Goal: Task Accomplishment & Management: Use online tool/utility

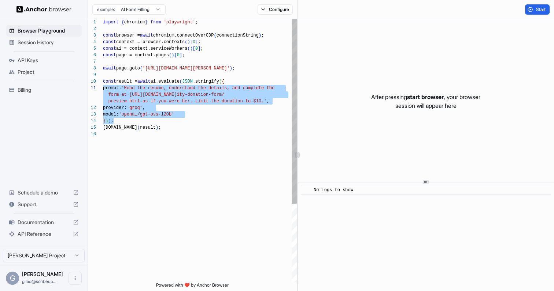
scroll to position [59, 0]
drag, startPoint x: 133, startPoint y: 122, endPoint x: 90, endPoint y: 79, distance: 59.8
click at [103, 79] on div "import { chromium } from 'playwright' ; const browser = await chromium.connectO…" at bounding box center [200, 207] width 194 height 376
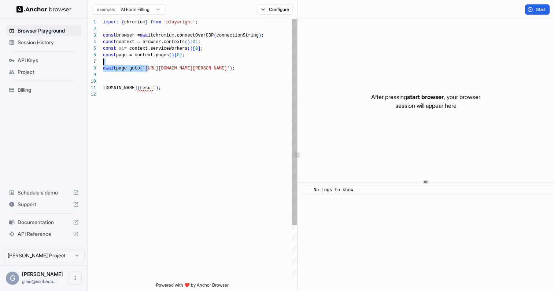
scroll to position [46, 0]
drag, startPoint x: 148, startPoint y: 68, endPoint x: 252, endPoint y: 68, distance: 104.0
click at [252, 68] on div "import { chromium } from 'playwright' ; const browser = await chromium.connectO…" at bounding box center [200, 187] width 194 height 336
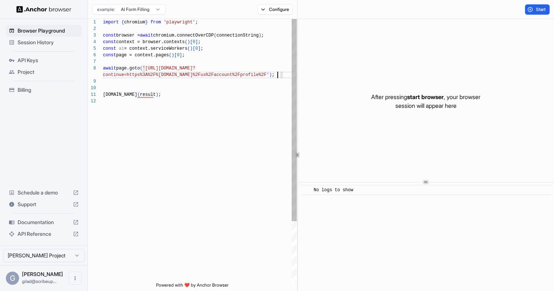
scroll to position [53, 0]
click at [287, 75] on div "import { chromium } from 'playwright' ; const browser = await chromium.connectO…" at bounding box center [200, 190] width 194 height 343
type textarea "**********"
click at [148, 96] on div "import { chromium } from 'playwright' ; const browser = await chromium.connectO…" at bounding box center [200, 190] width 194 height 343
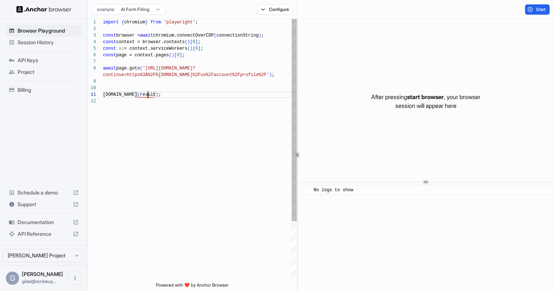
click at [148, 96] on div "import { chromium } from 'playwright' ; const browser = await chromium.connectO…" at bounding box center [200, 190] width 194 height 343
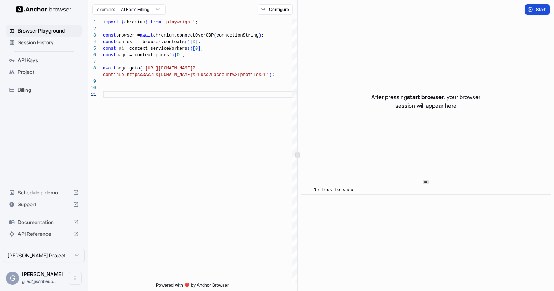
click at [535, 7] on button "Start" at bounding box center [537, 9] width 25 height 10
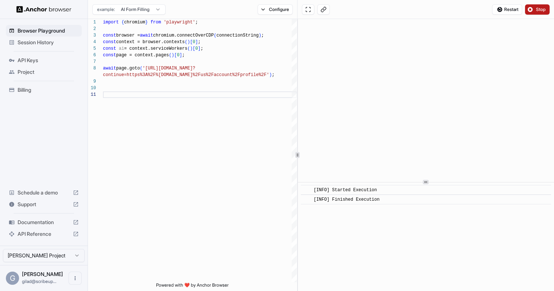
click at [534, 11] on button "Stop" at bounding box center [537, 9] width 25 height 10
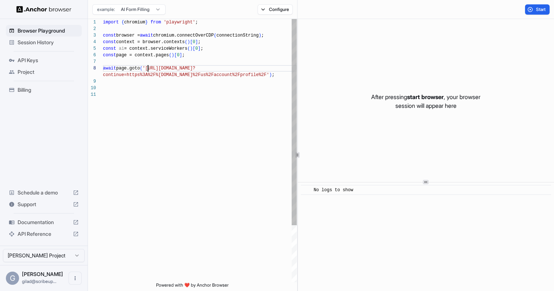
scroll to position [46, 0]
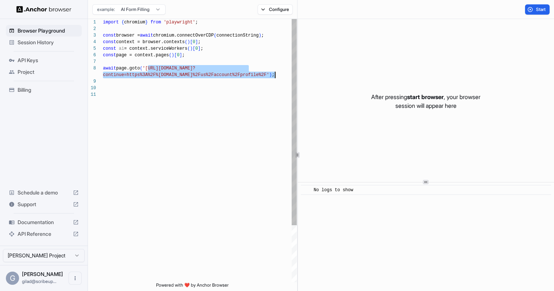
drag, startPoint x: 148, startPoint y: 68, endPoint x: 276, endPoint y: 75, distance: 128.0
click at [276, 75] on div "import { chromium } from 'playwright' ; const browser = await chromium.connectO…" at bounding box center [200, 187] width 194 height 336
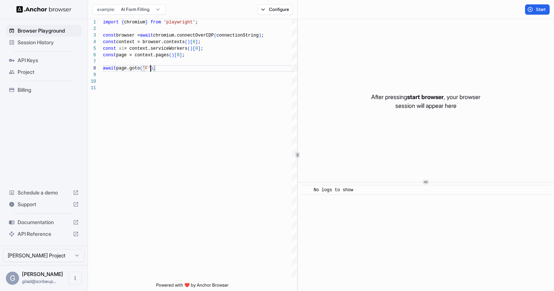
type textarea "**********"
click at [534, 10] on button "Start" at bounding box center [537, 9] width 25 height 10
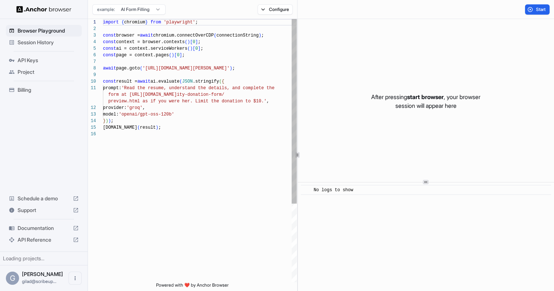
scroll to position [66, 0]
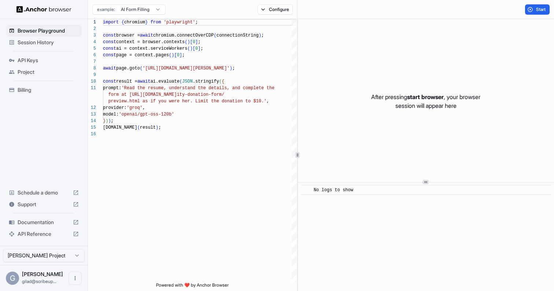
click at [42, 73] on span "Project" at bounding box center [48, 71] width 61 height 7
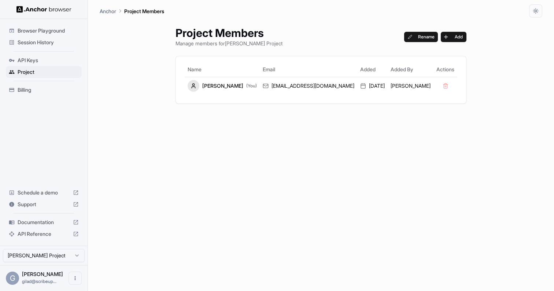
click at [20, 57] on span "API Keys" at bounding box center [48, 60] width 61 height 7
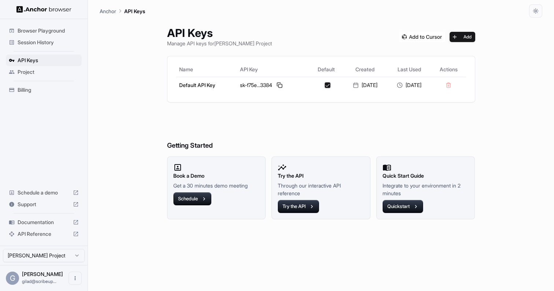
click at [59, 41] on span "Session History" at bounding box center [48, 42] width 61 height 7
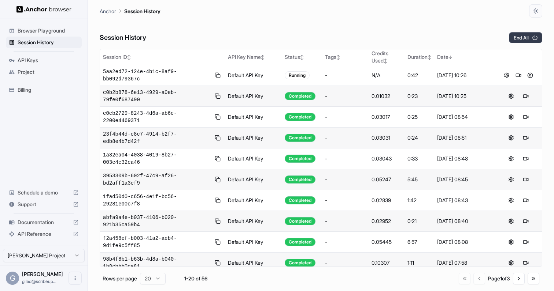
click at [520, 39] on button "End All" at bounding box center [525, 37] width 33 height 11
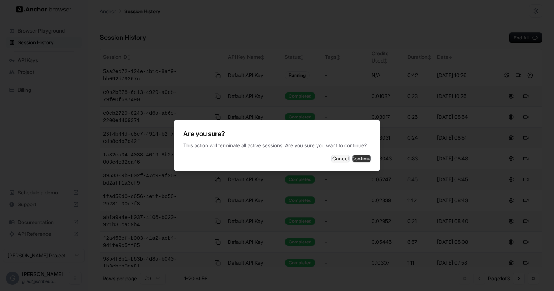
click at [353, 160] on button "Continue" at bounding box center [361, 158] width 18 height 7
